Goal: Task Accomplishment & Management: Use online tool/utility

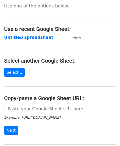
scroll to position [72, 0]
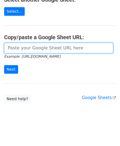
click at [27, 52] on input "url" at bounding box center [58, 48] width 109 height 10
paste input "[URL][DOMAIN_NAME]"
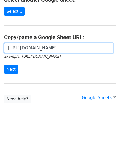
scroll to position [0, 119]
type input "[URL][DOMAIN_NAME]"
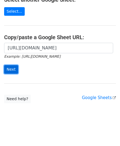
click at [12, 68] on input "Next" at bounding box center [11, 69] width 14 height 9
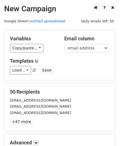
scroll to position [67, 0]
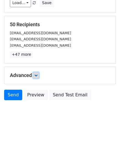
click at [38, 75] on icon at bounding box center [35, 75] width 3 height 3
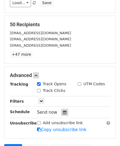
click at [63, 111] on icon at bounding box center [65, 112] width 4 height 4
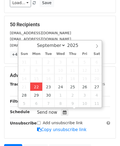
type input "[DATE] 12:00"
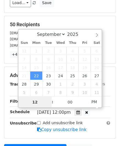
scroll to position [0, 0]
paste input "Hour"
type input "2"
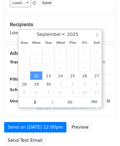
type input "[DATE] 14:00"
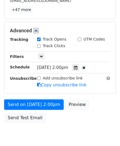
scroll to position [134, 0]
